Goal: Communication & Community: Ask a question

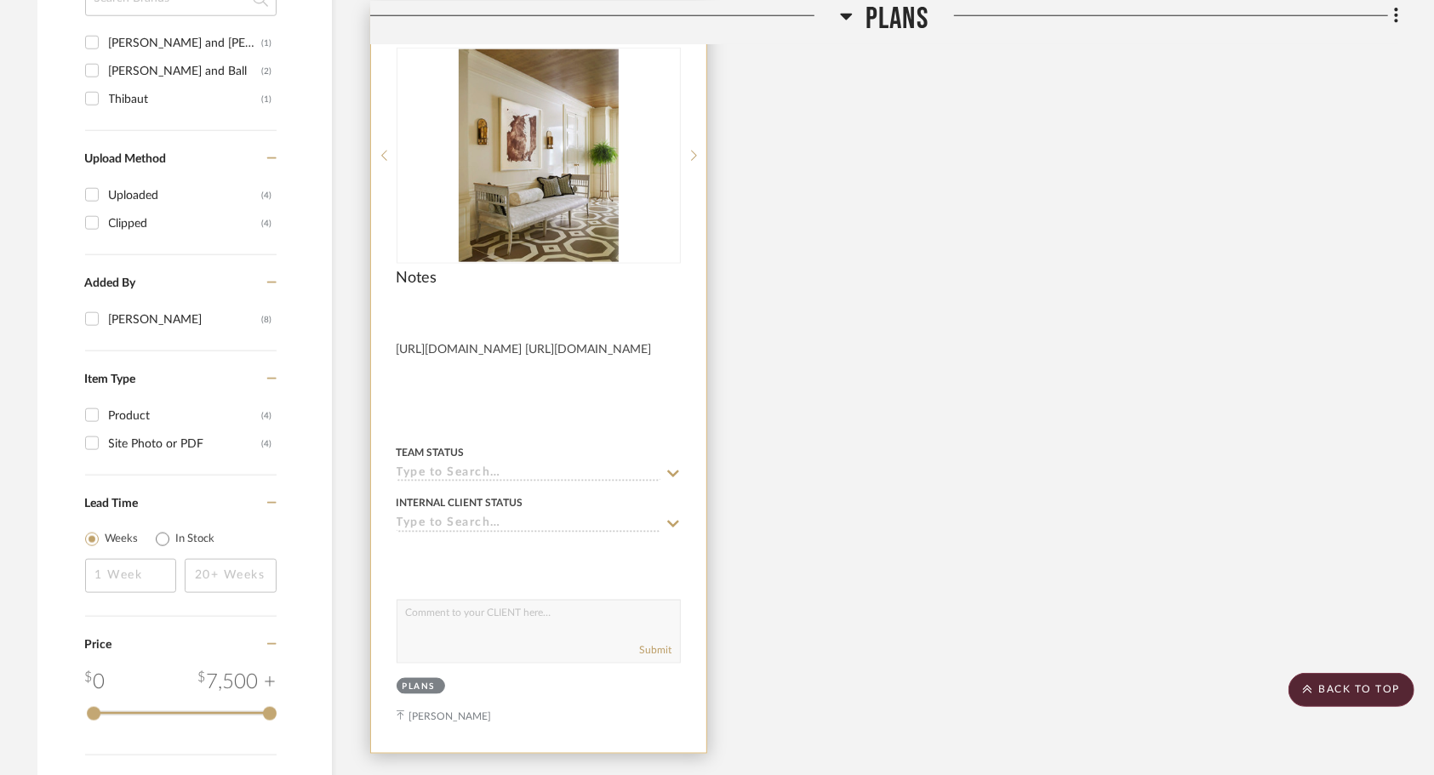
scroll to position [1277, 0]
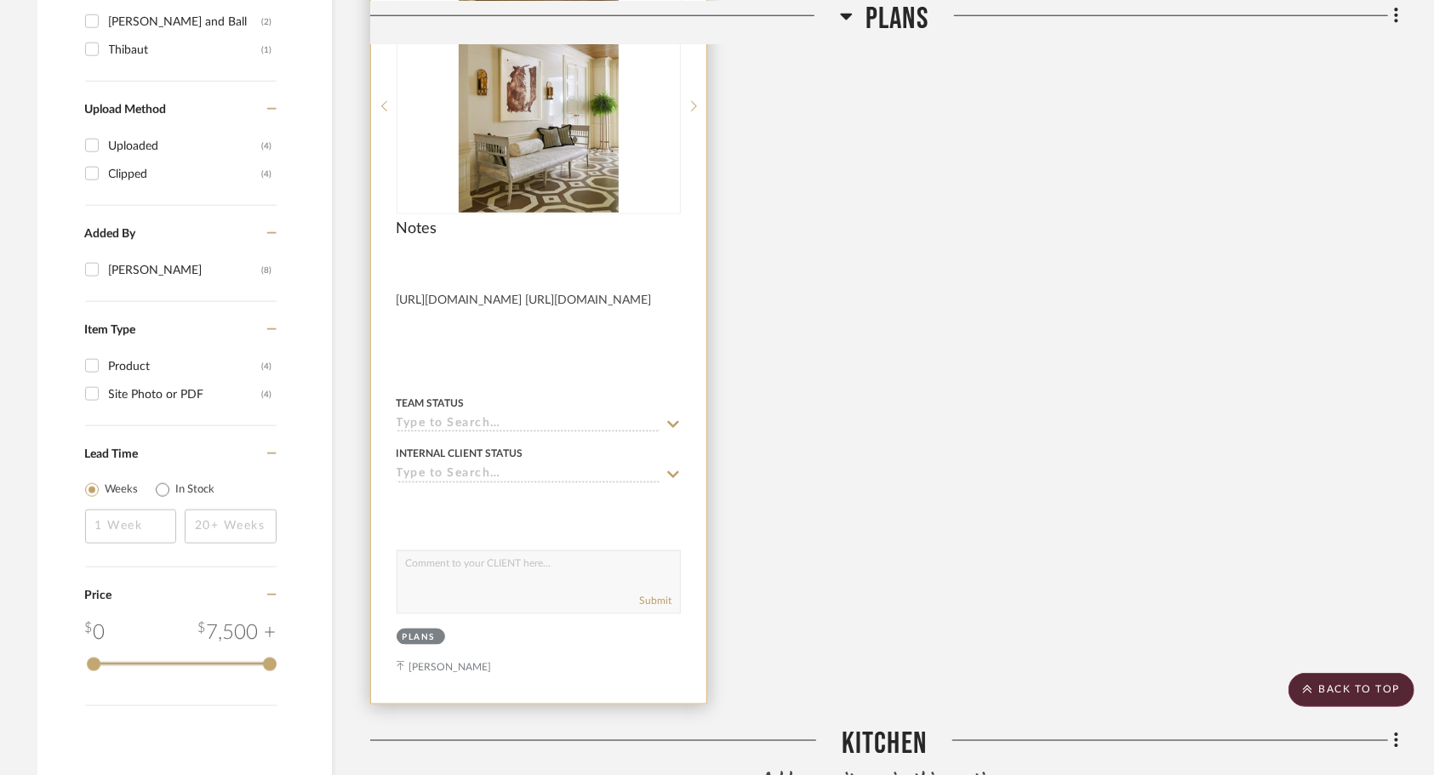
click at [561, 562] on textarea at bounding box center [538, 568] width 283 height 32
click at [689, 100] on sr-next-btn at bounding box center [694, 106] width 26 height 12
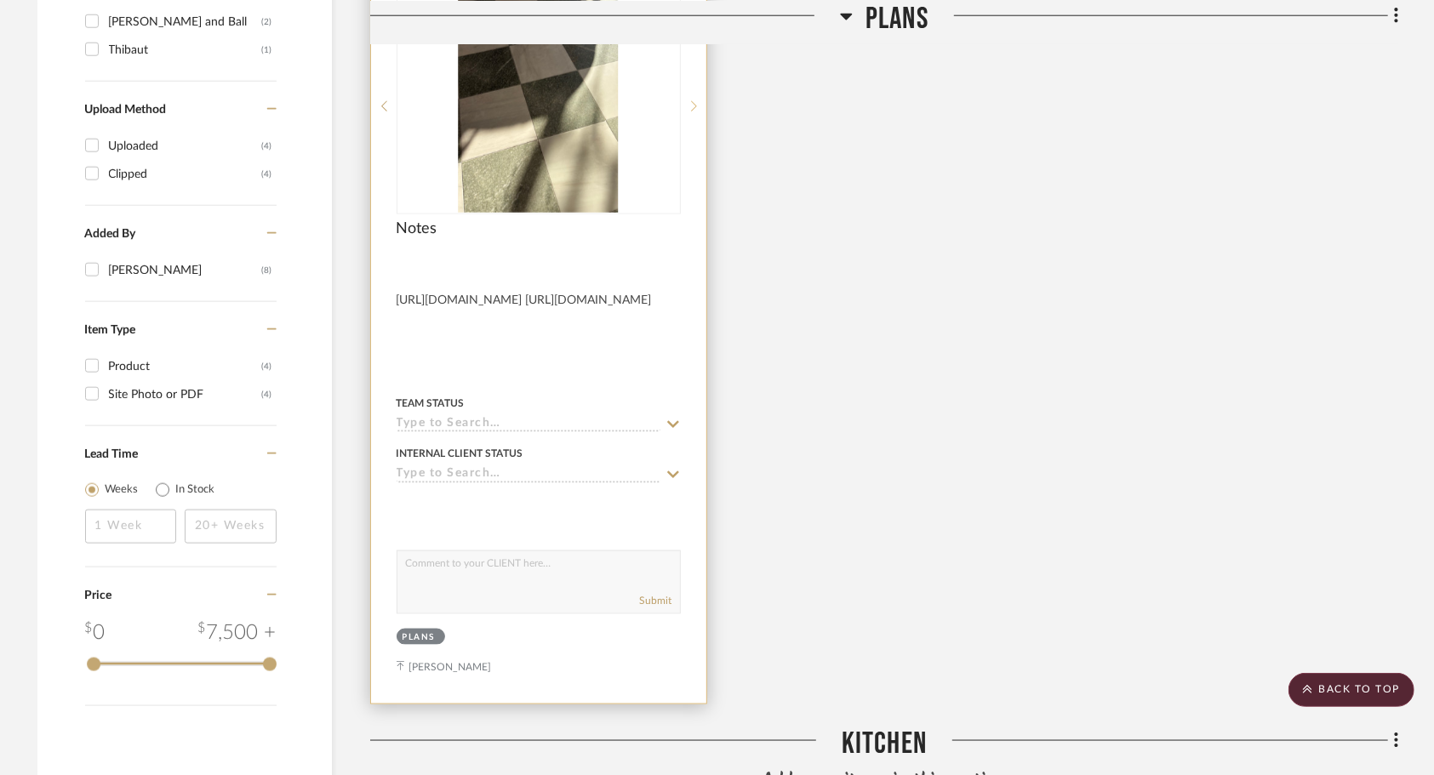
click at [689, 100] on sr-next-btn at bounding box center [694, 106] width 26 height 12
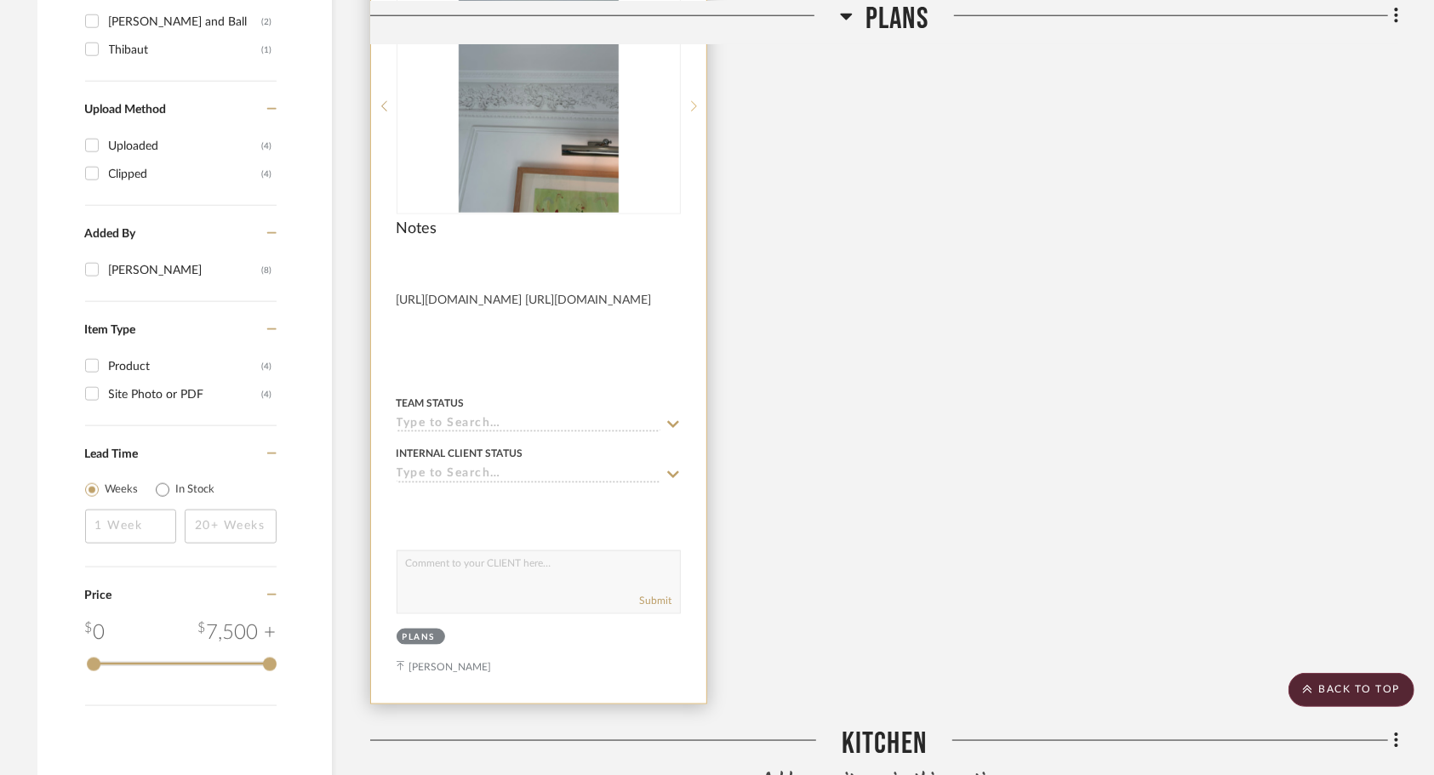
click at [689, 100] on sr-next-btn at bounding box center [694, 106] width 26 height 12
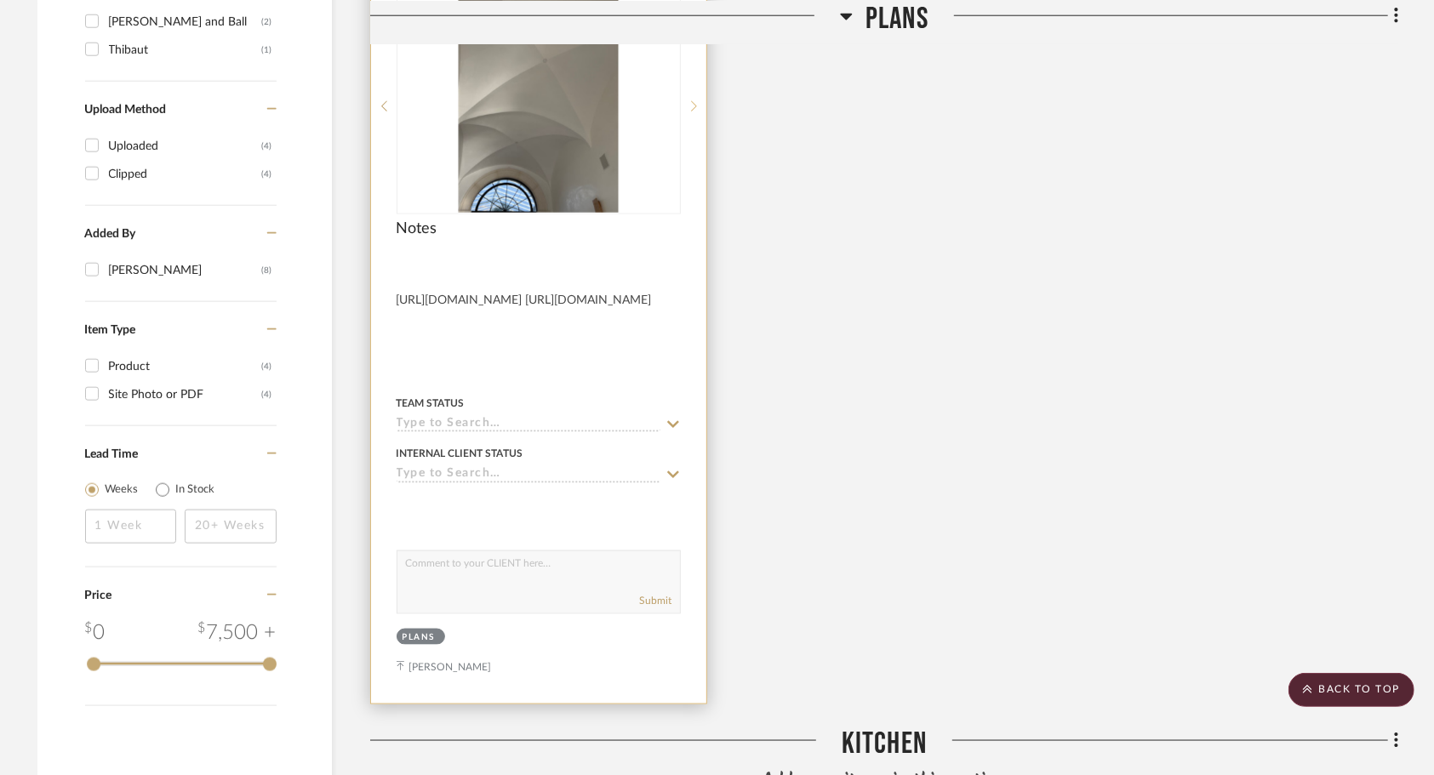
click at [689, 100] on sr-next-btn at bounding box center [694, 106] width 26 height 12
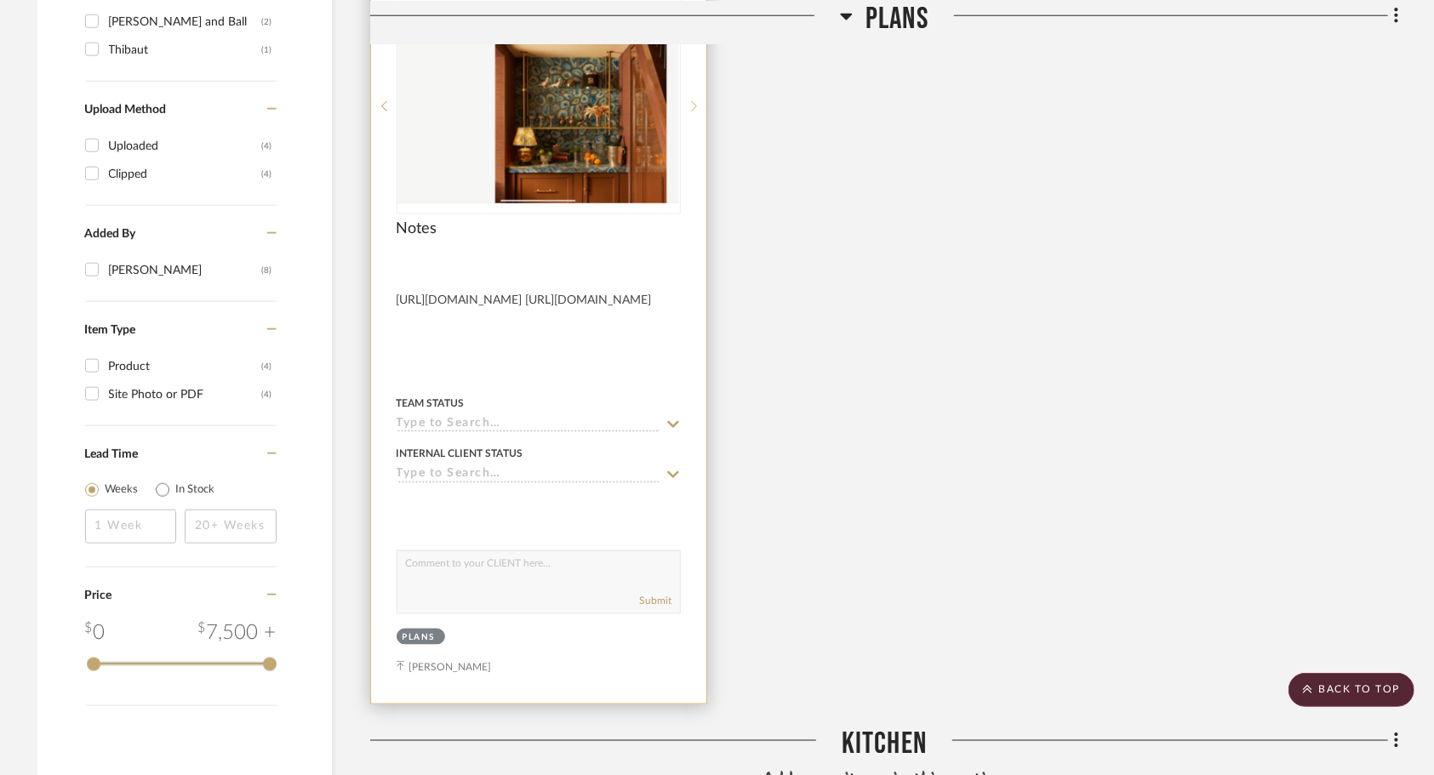
click at [689, 100] on sr-next-btn at bounding box center [694, 106] width 26 height 12
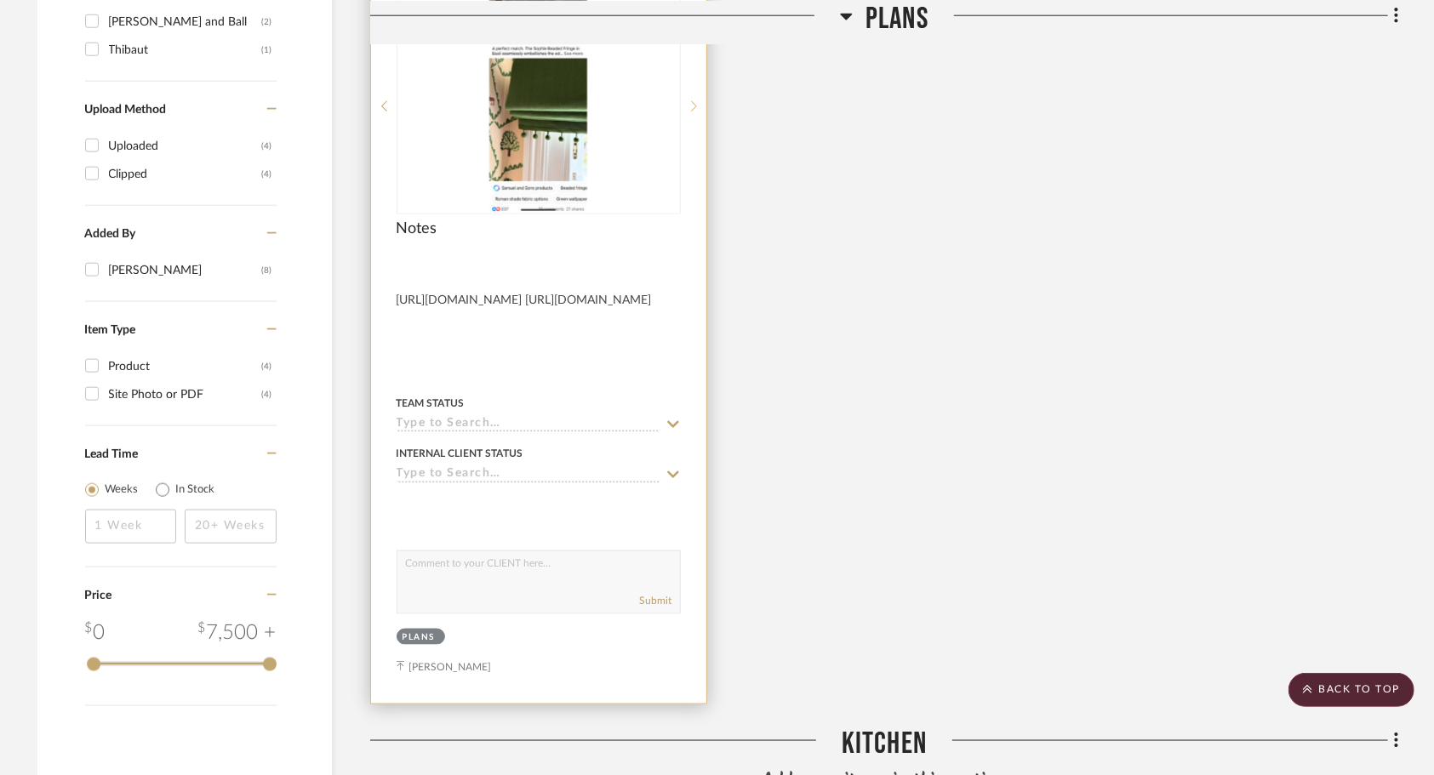
click at [689, 100] on sr-next-btn at bounding box center [694, 106] width 26 height 12
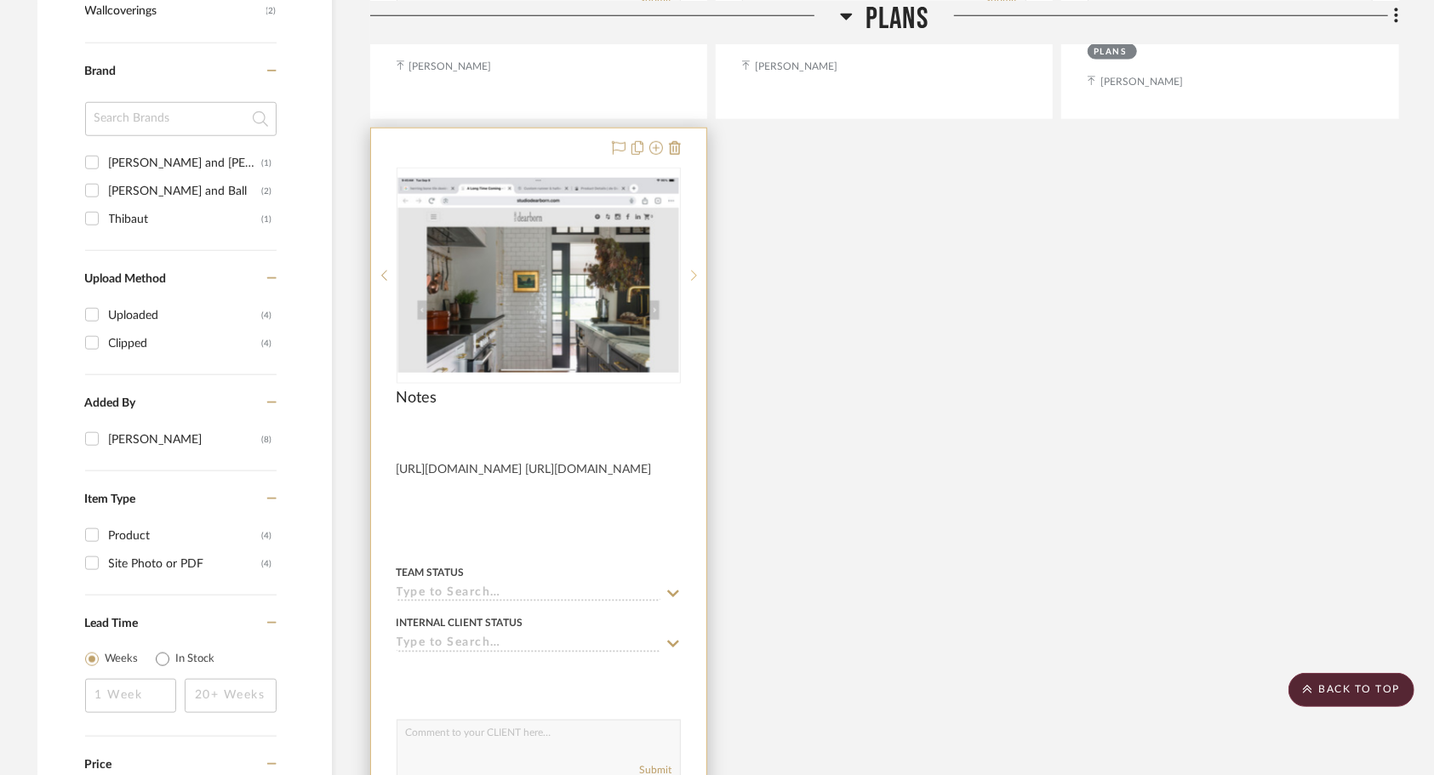
scroll to position [1106, 0]
click at [695, 272] on icon at bounding box center [694, 277] width 6 height 10
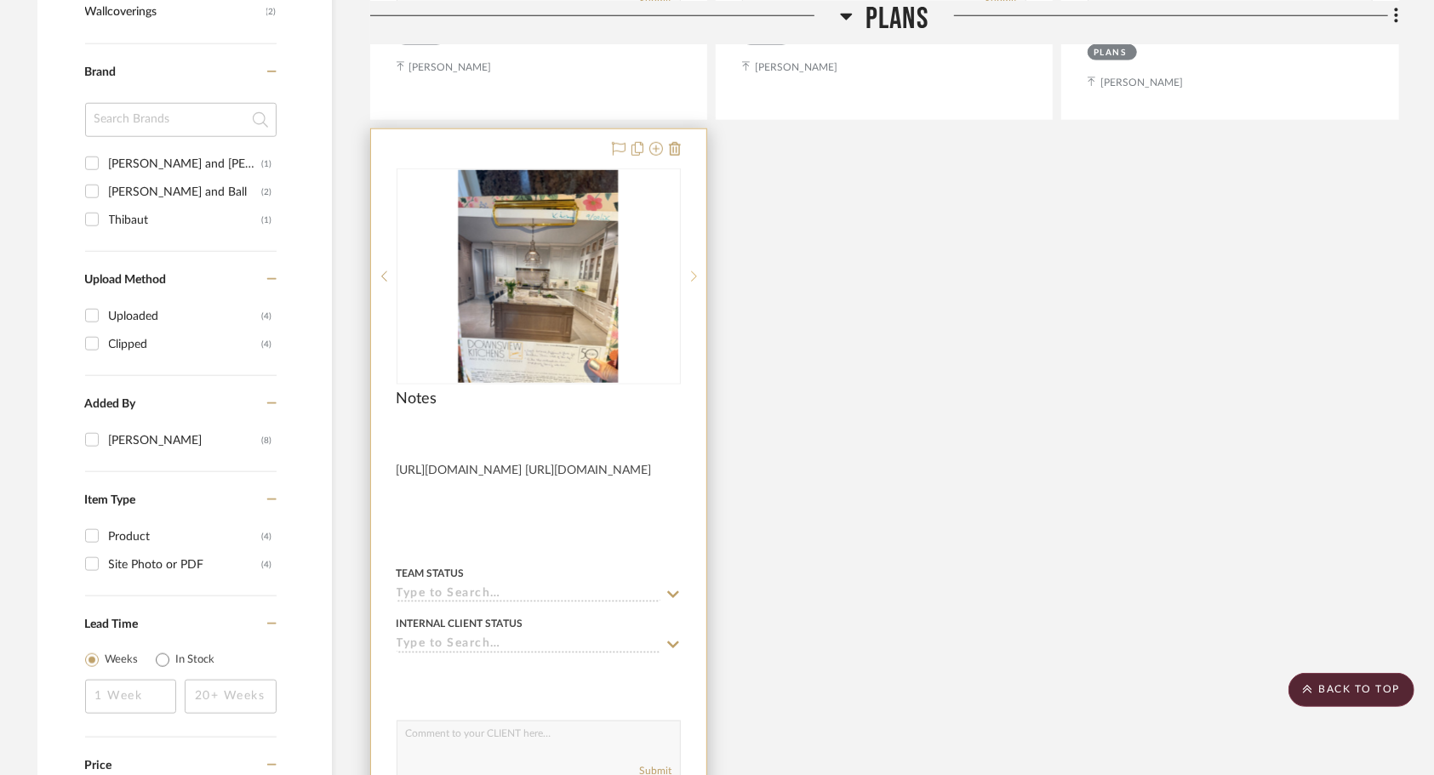
click at [695, 272] on icon at bounding box center [694, 277] width 6 height 10
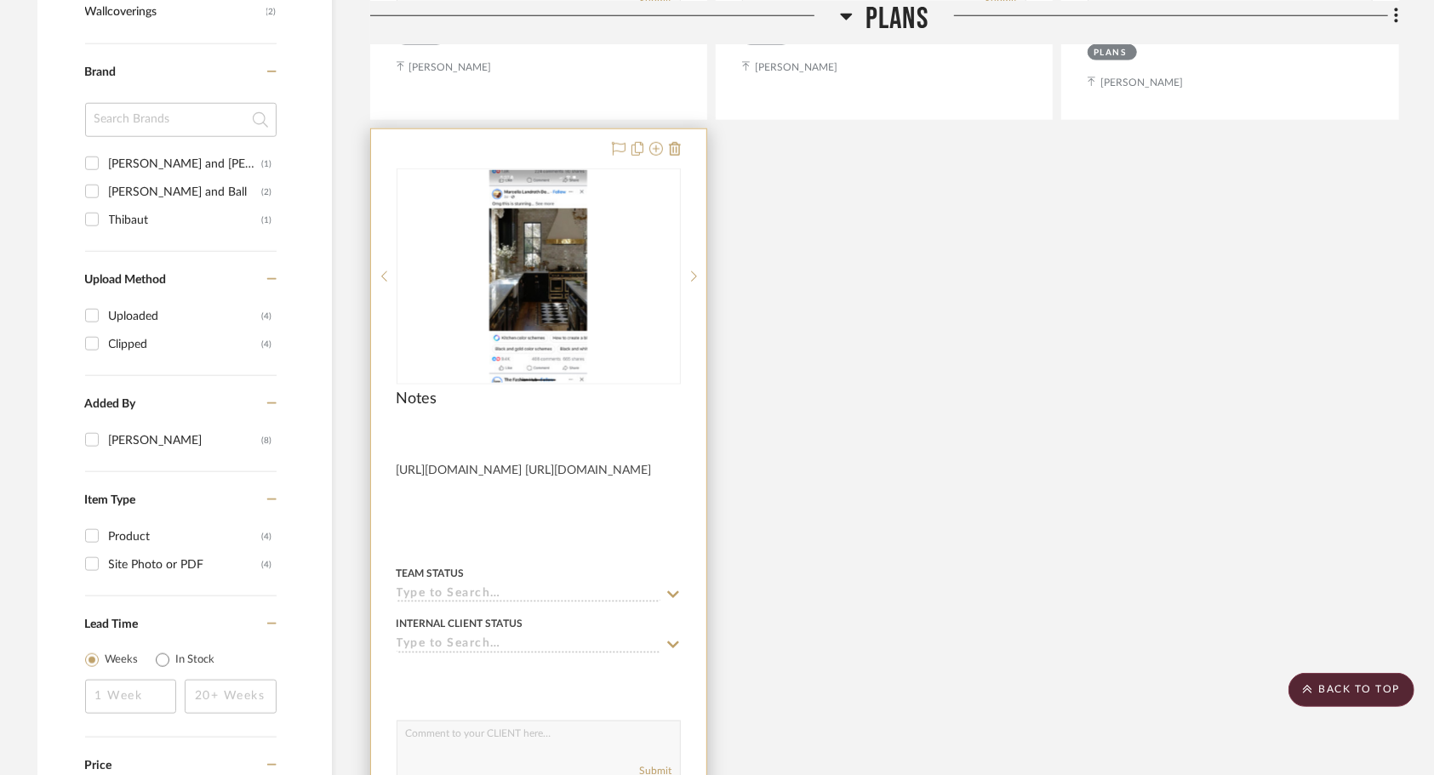
click at [530, 256] on img "8" at bounding box center [538, 276] width 98 height 213
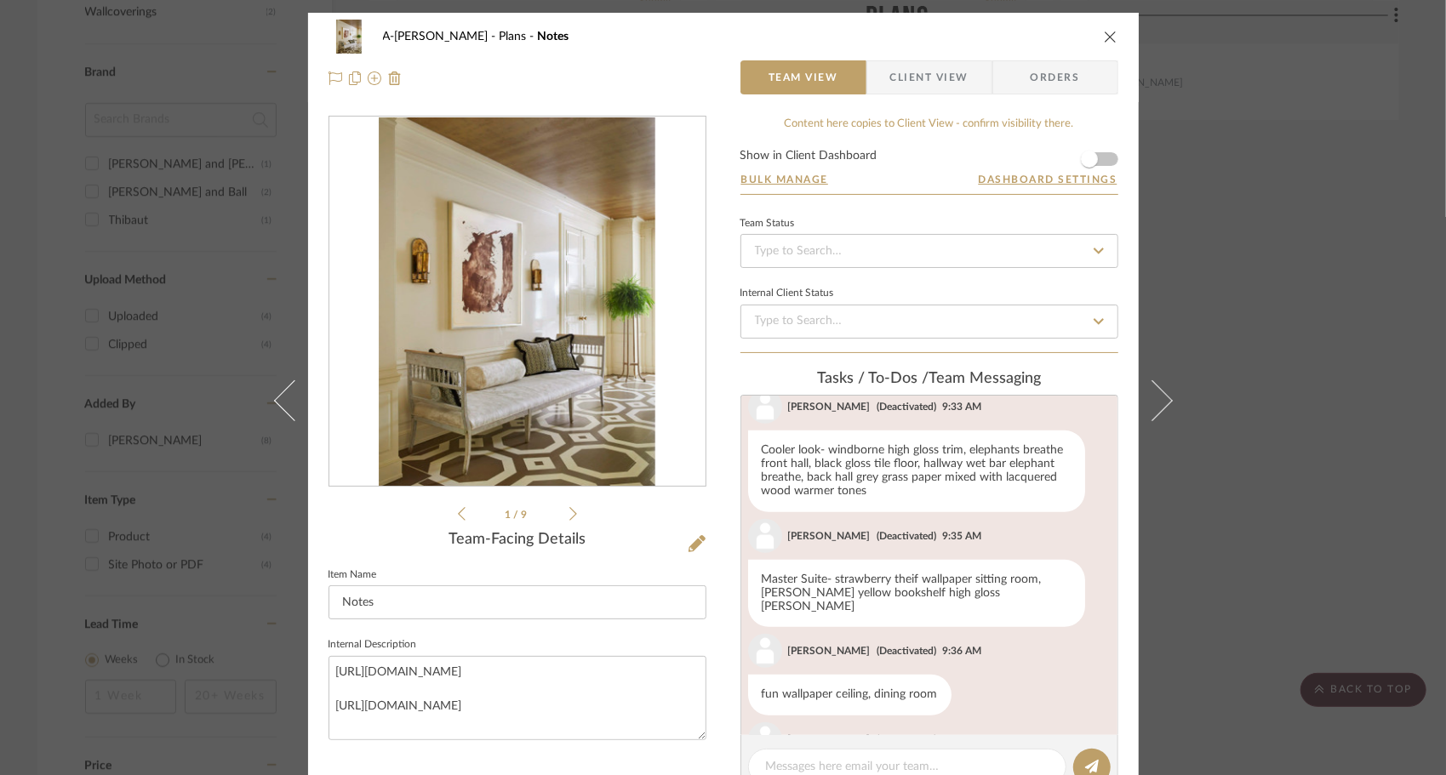
scroll to position [693, 0]
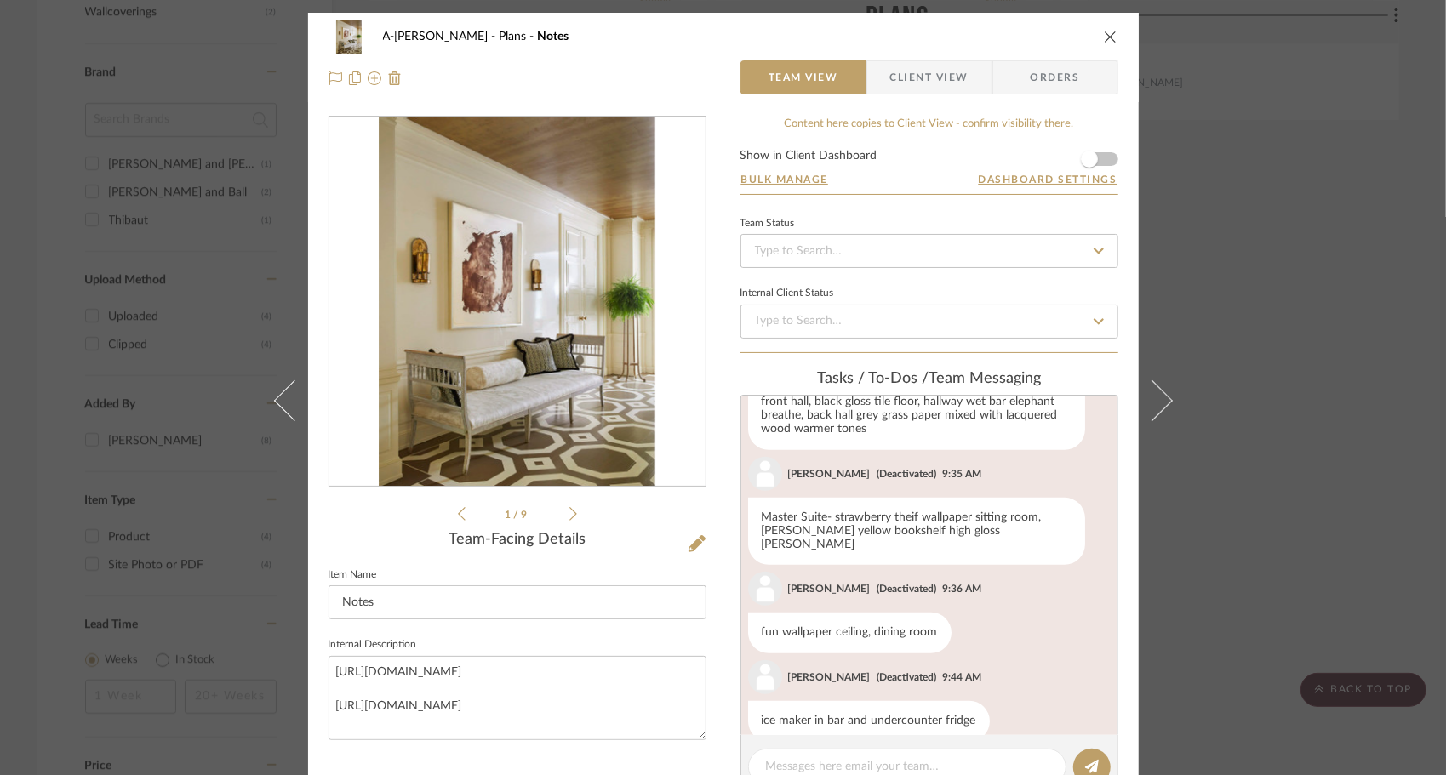
click at [450, 512] on div "1 / 9" at bounding box center [518, 320] width 378 height 409
click at [458, 520] on icon at bounding box center [462, 513] width 8 height 15
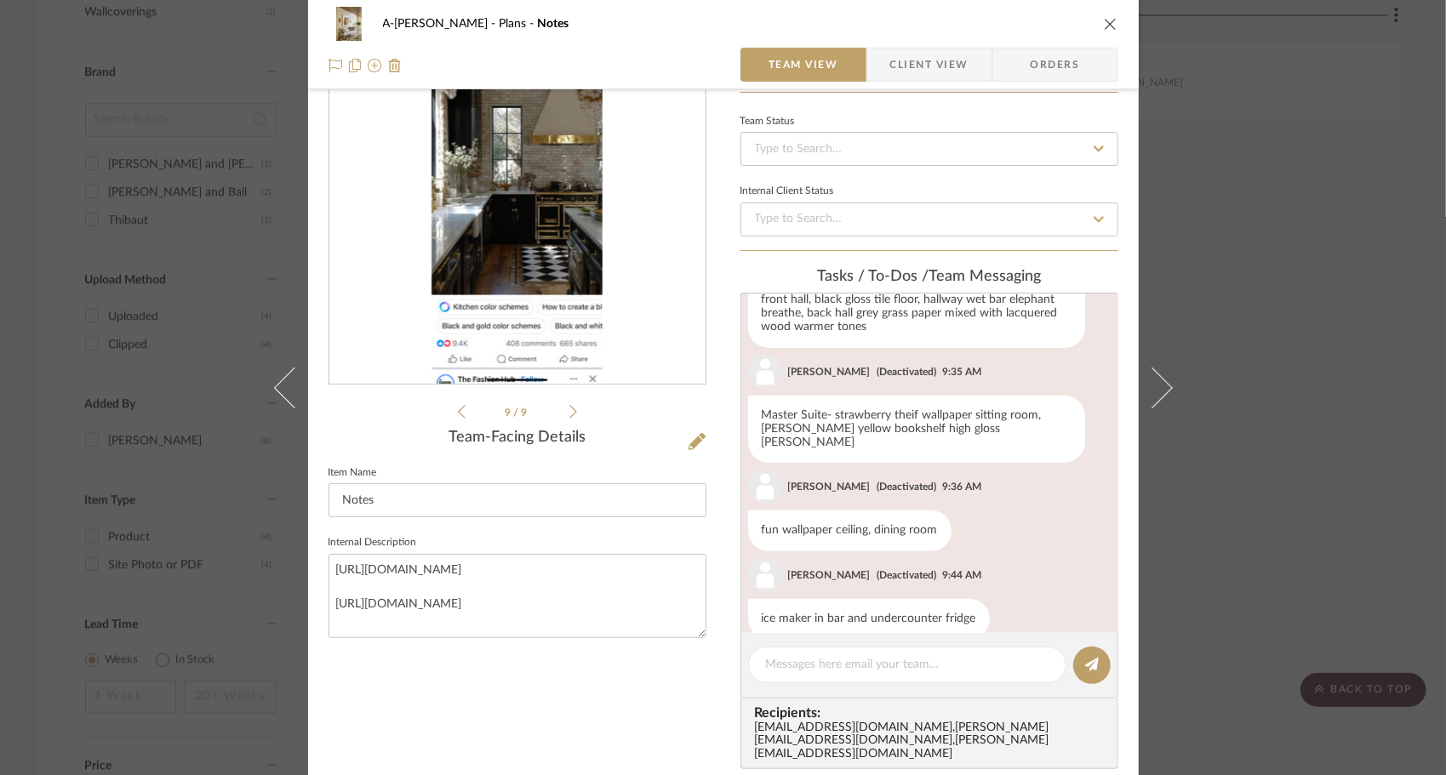
scroll to position [107, 0]
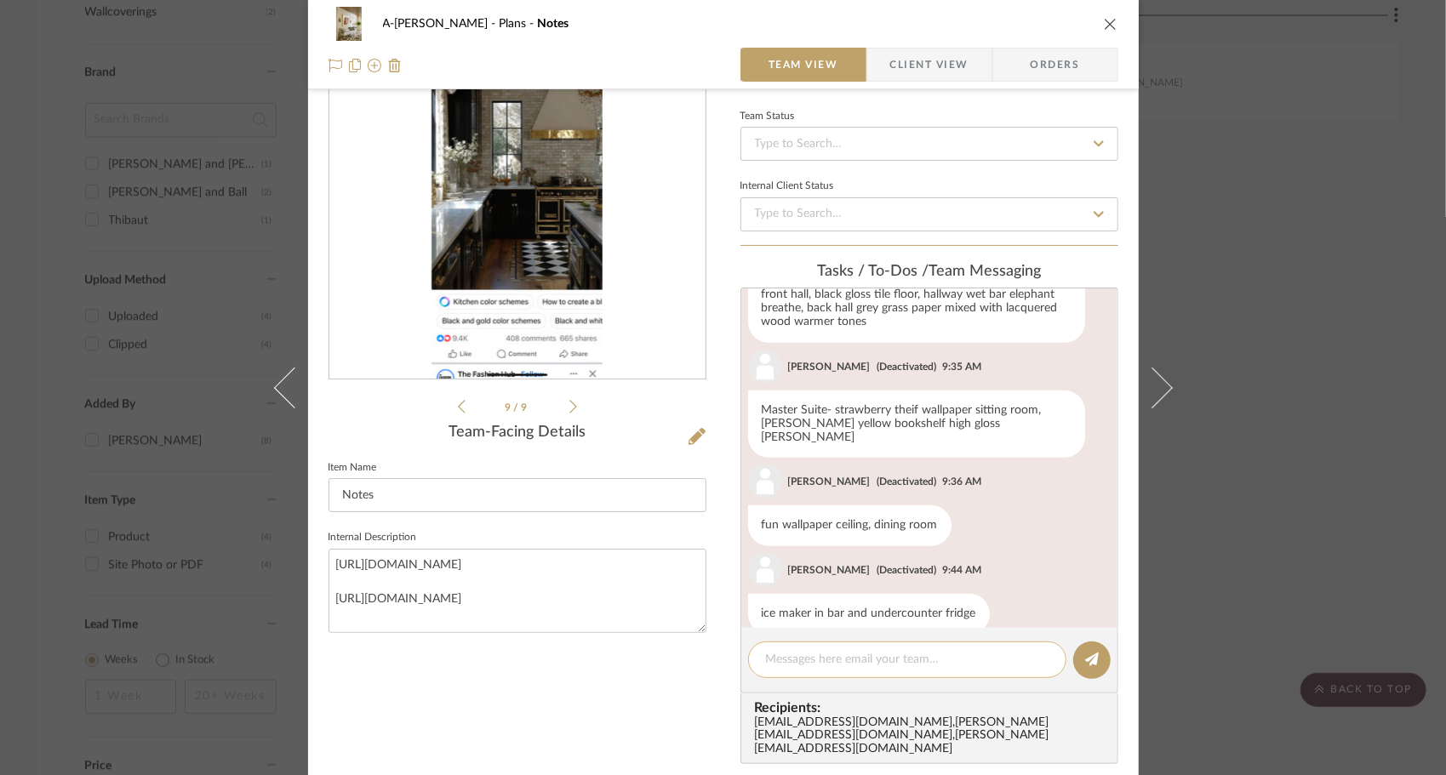
click at [880, 660] on textarea at bounding box center [907, 660] width 283 height 18
type textarea "g"
type textarea "GET SAMPLES OF WALLPAPER"
click at [1099, 668] on button at bounding box center [1091, 660] width 37 height 37
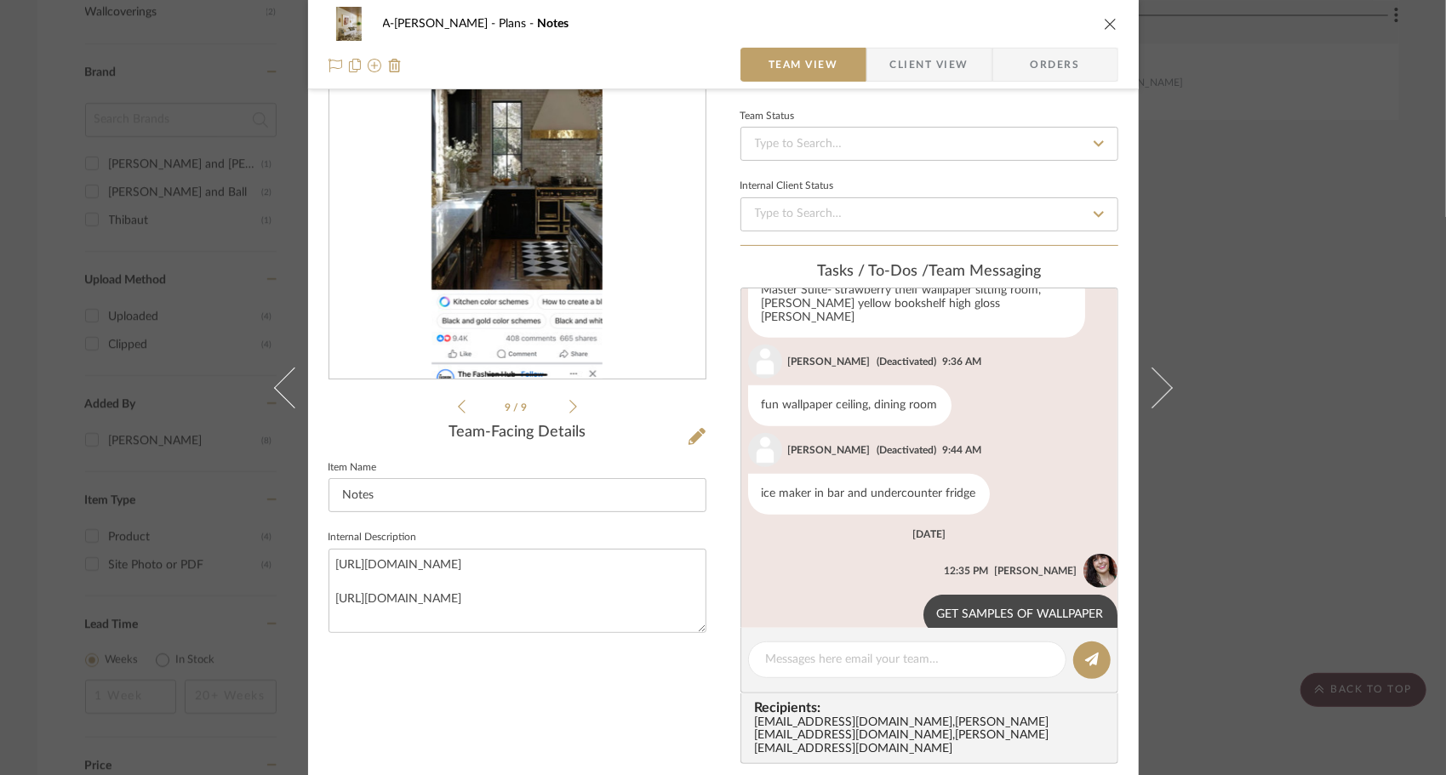
scroll to position [815, 0]
click at [1107, 20] on icon "close" at bounding box center [1111, 24] width 14 height 14
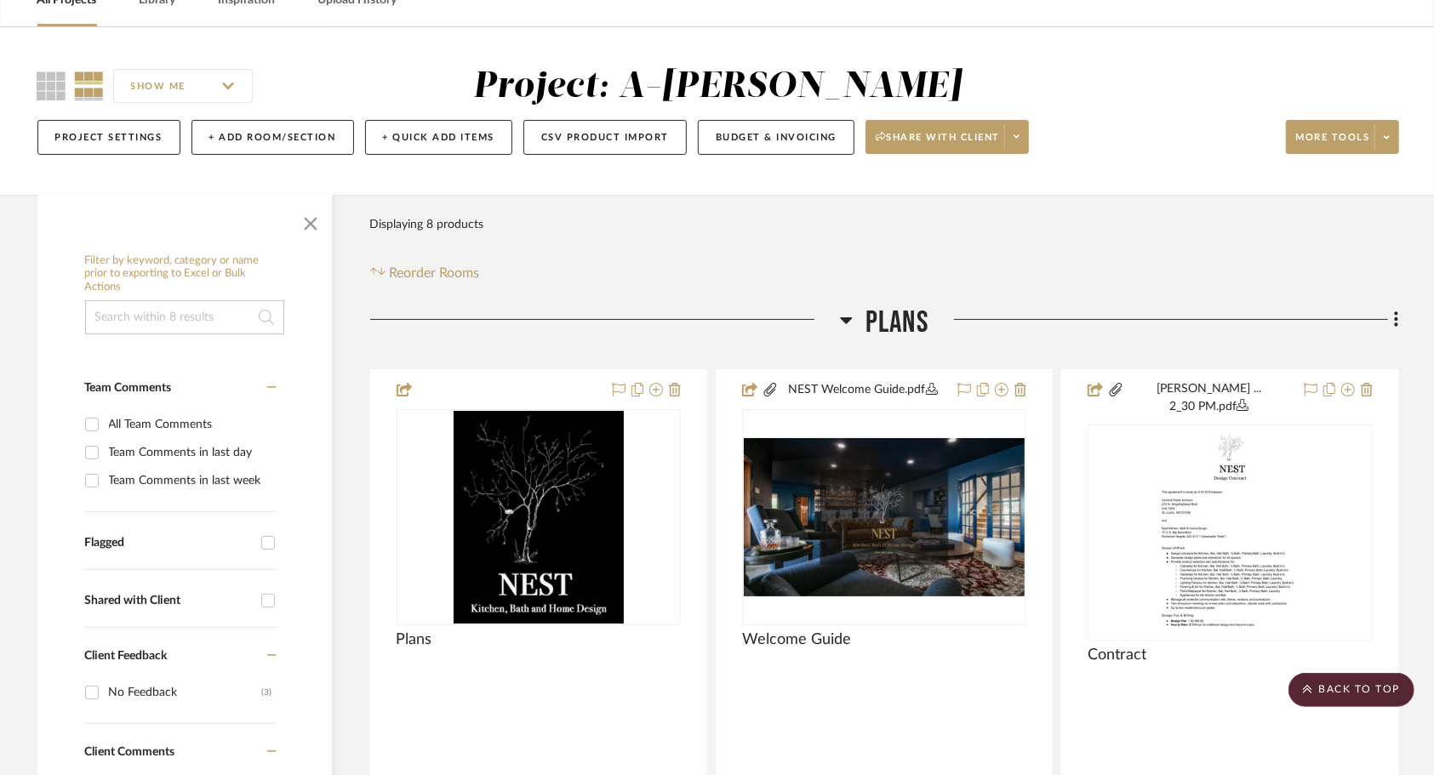
scroll to position [0, 0]
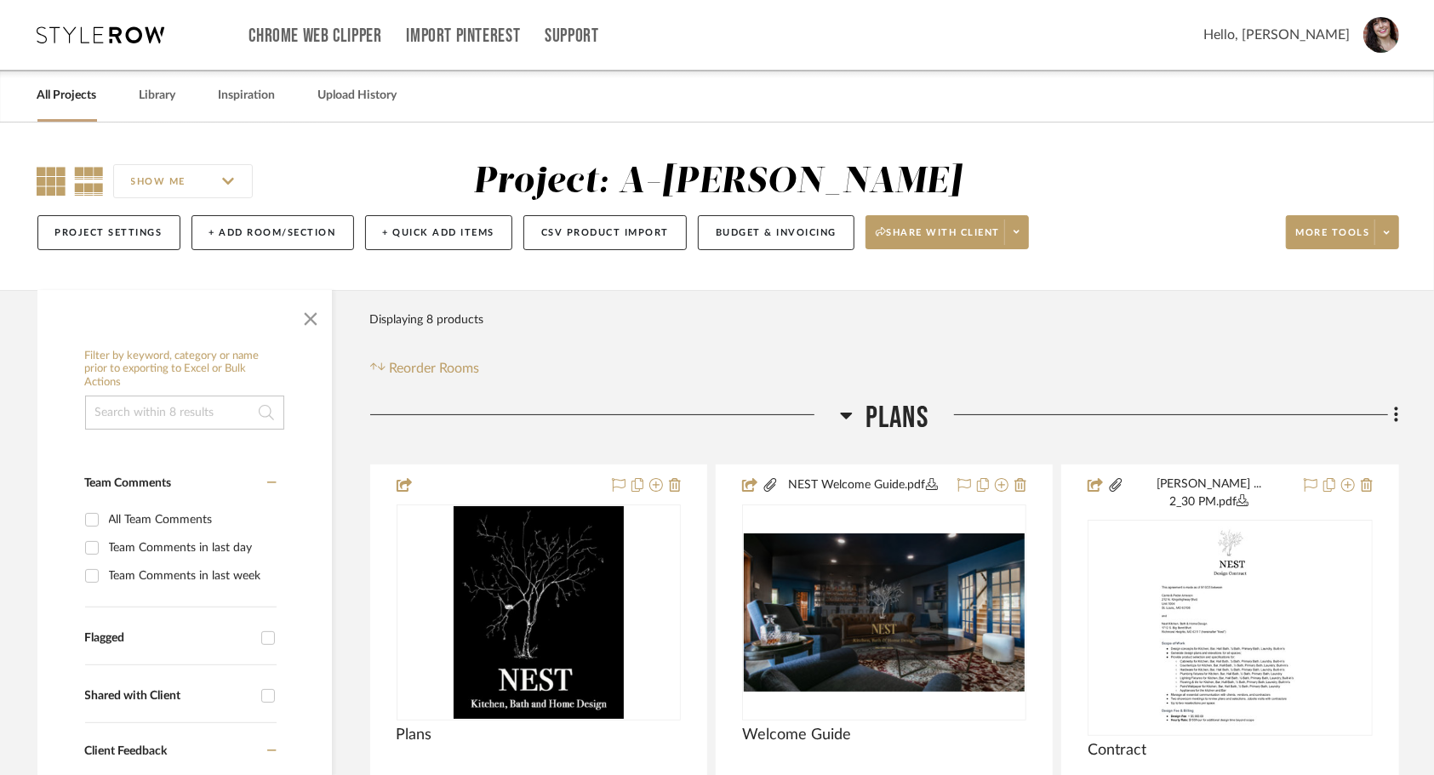
click at [59, 172] on icon at bounding box center [51, 181] width 29 height 29
click at [74, 92] on link "All Projects" at bounding box center [67, 95] width 60 height 23
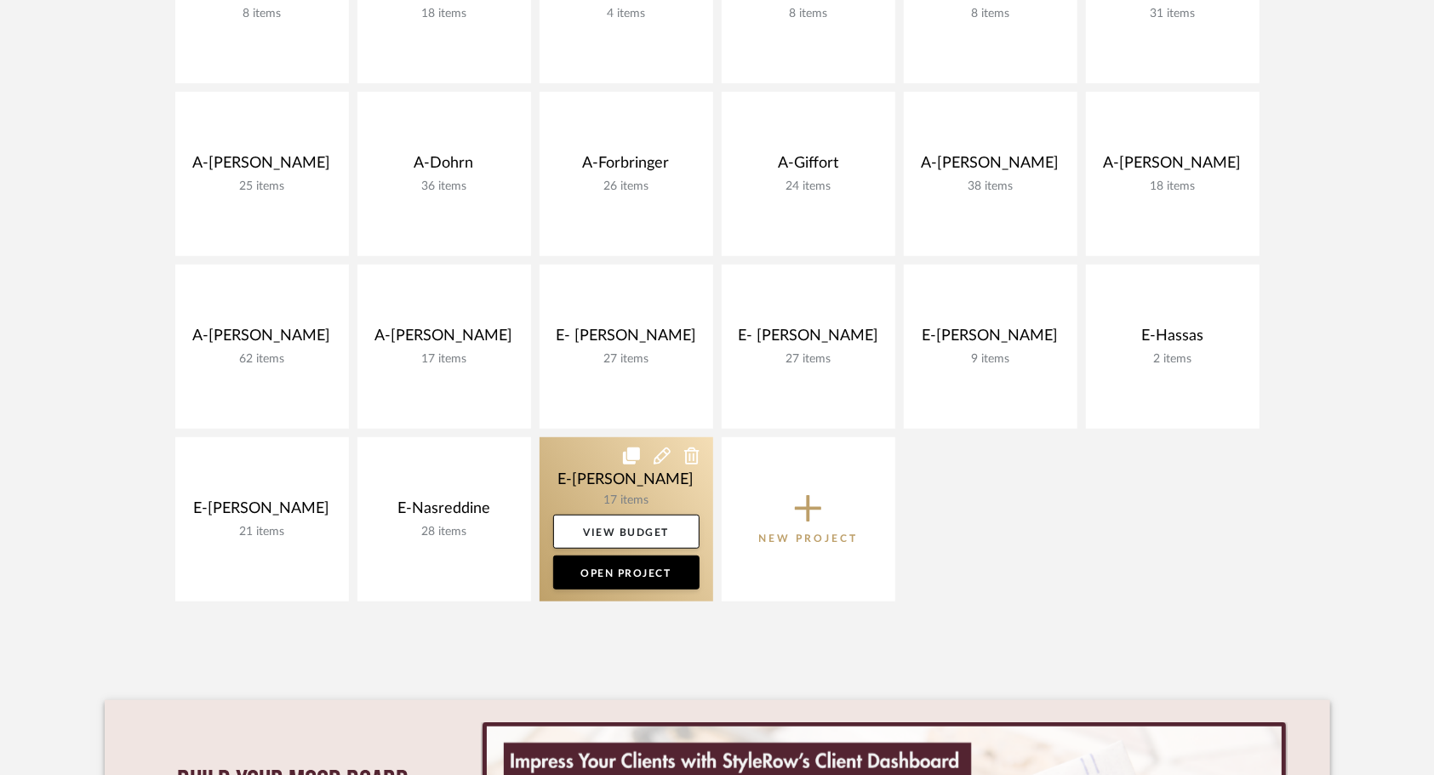
scroll to position [511, 0]
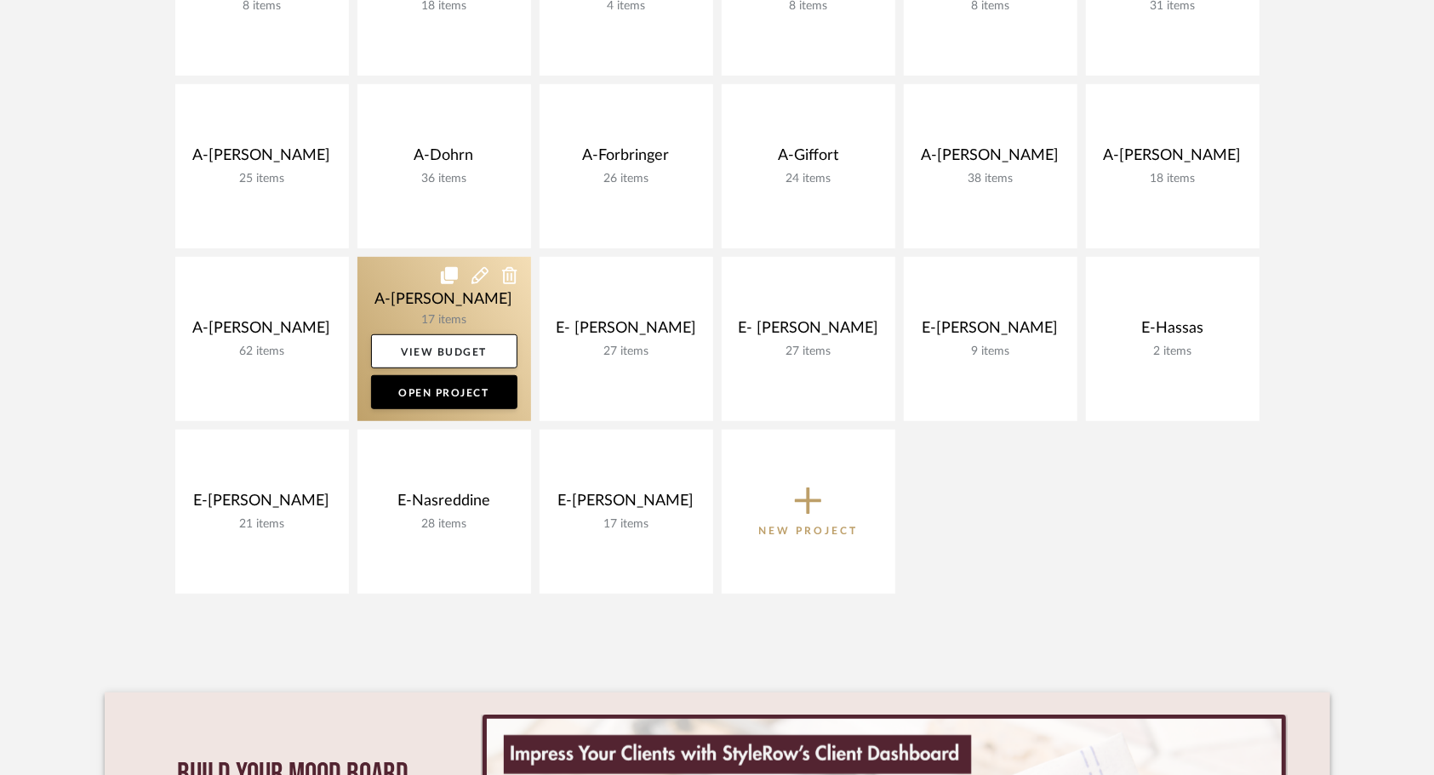
click at [392, 294] on link at bounding box center [444, 339] width 174 height 164
